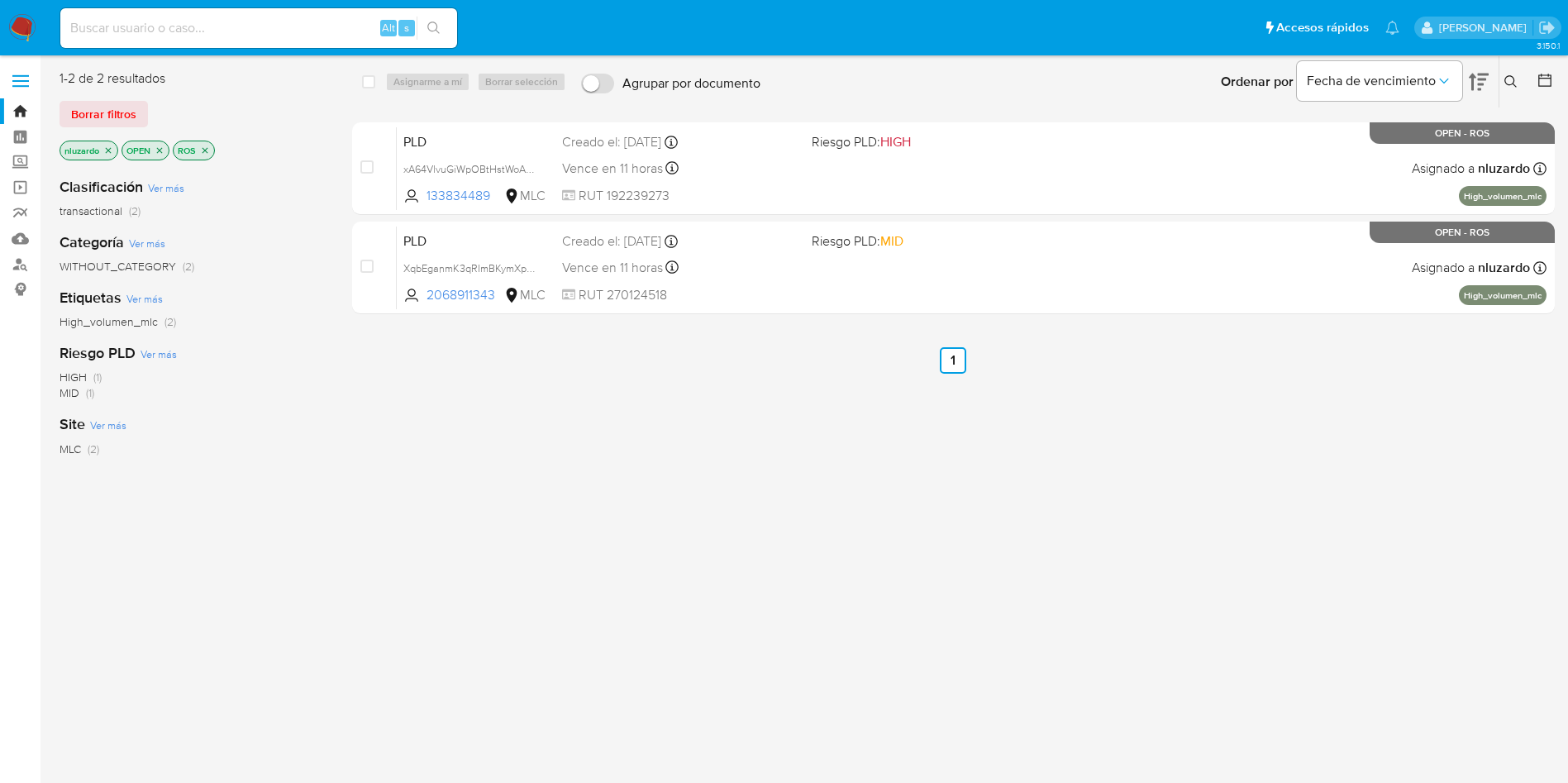
click at [208, 151] on icon "close-filter" at bounding box center [205, 151] width 10 height 10
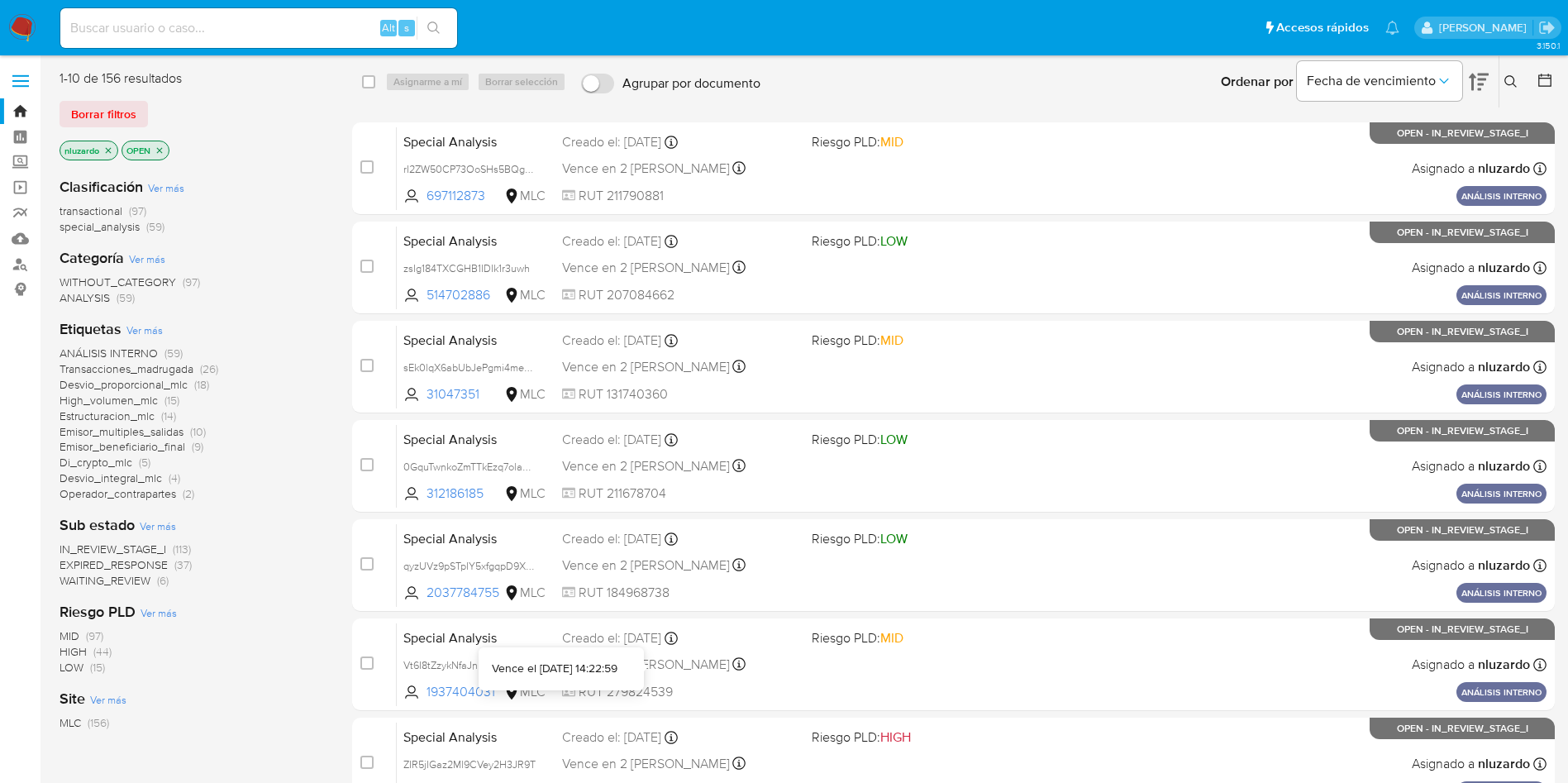
scroll to position [395, 0]
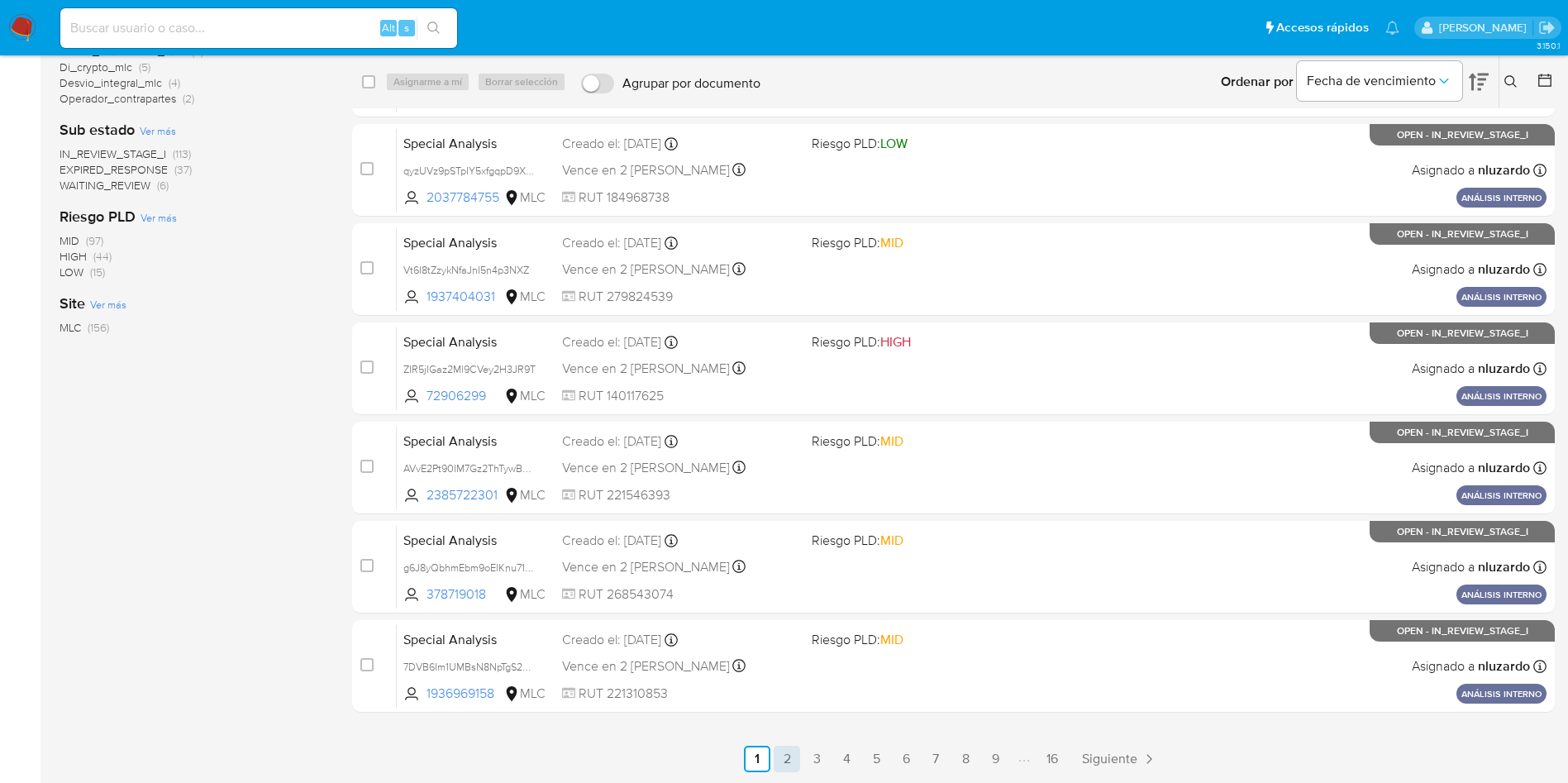
click at [790, 758] on link "2" at bounding box center [786, 758] width 26 height 26
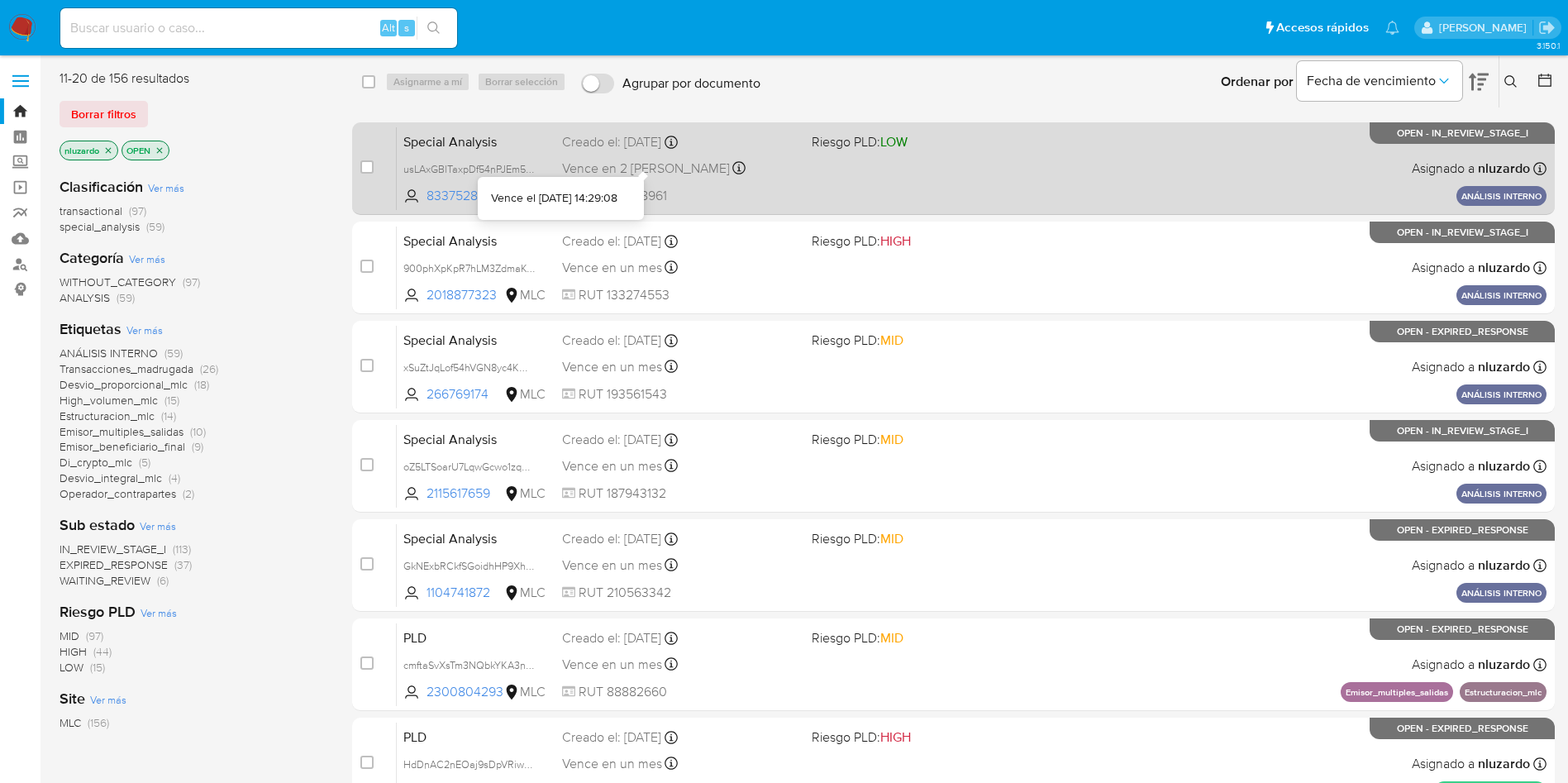
scroll to position [395, 0]
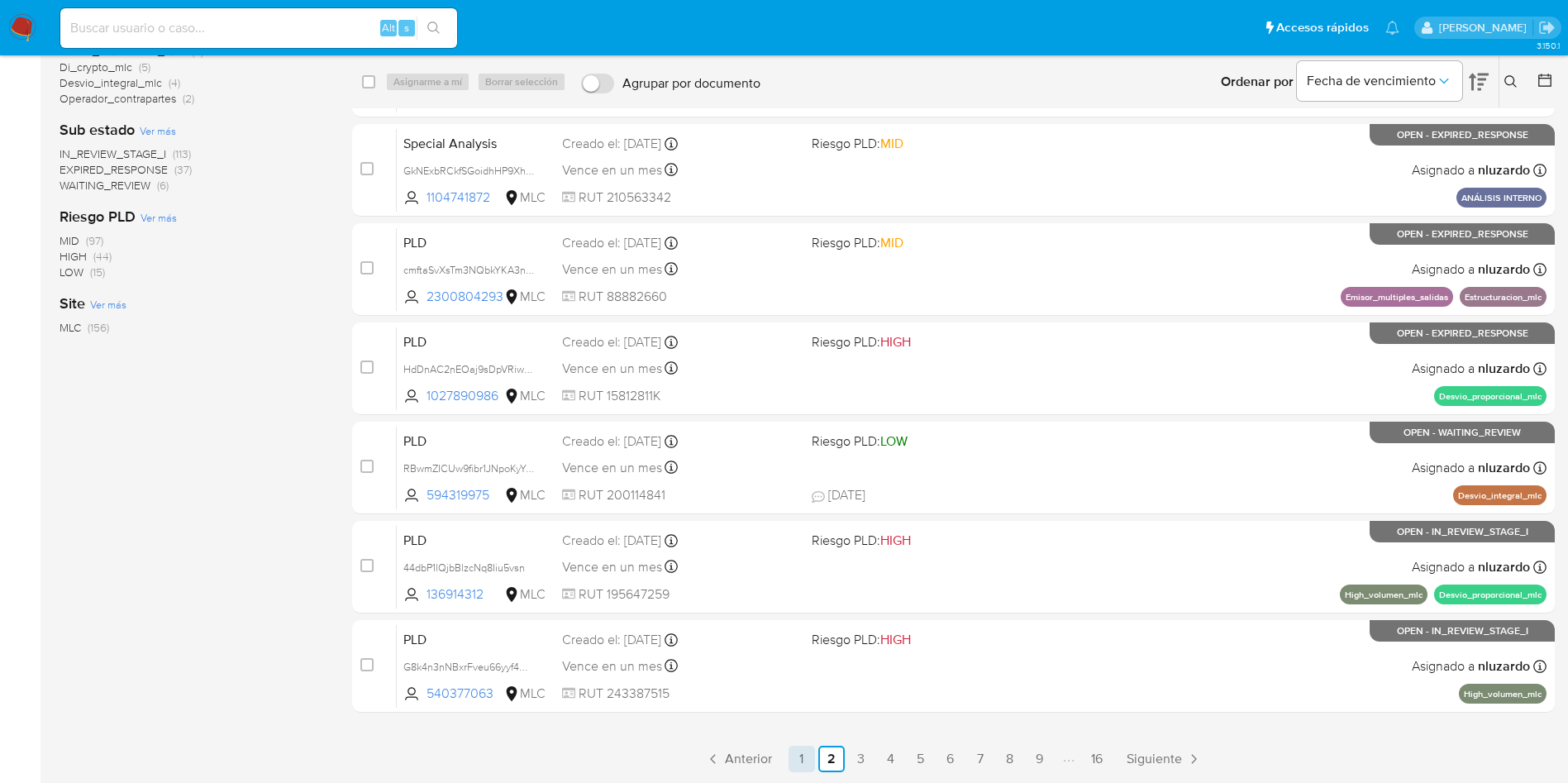
click at [803, 752] on link "1" at bounding box center [801, 758] width 26 height 26
